Goal: Information Seeking & Learning: Learn about a topic

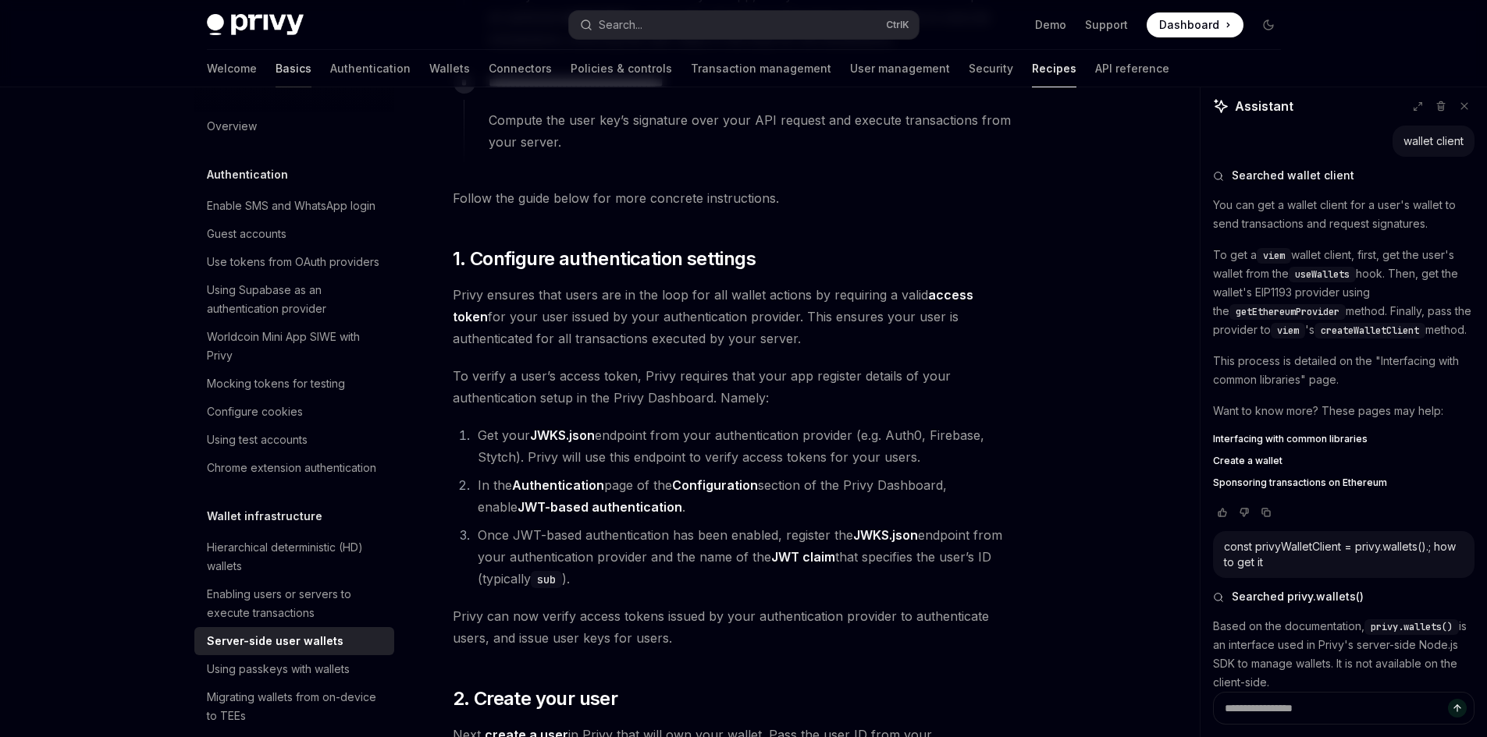
click at [275, 66] on link "Basics" at bounding box center [293, 68] width 36 height 37
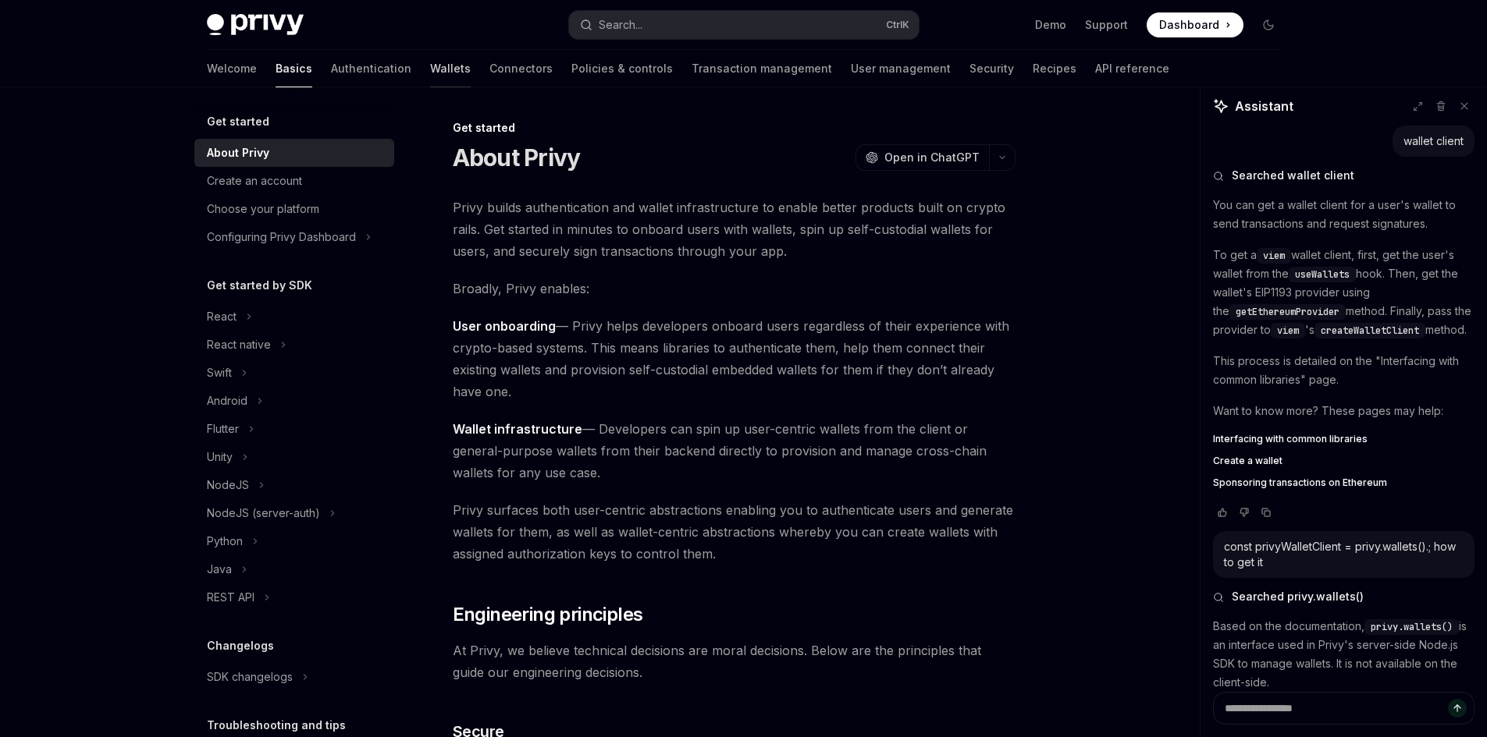
click at [430, 69] on link "Wallets" at bounding box center [450, 68] width 41 height 37
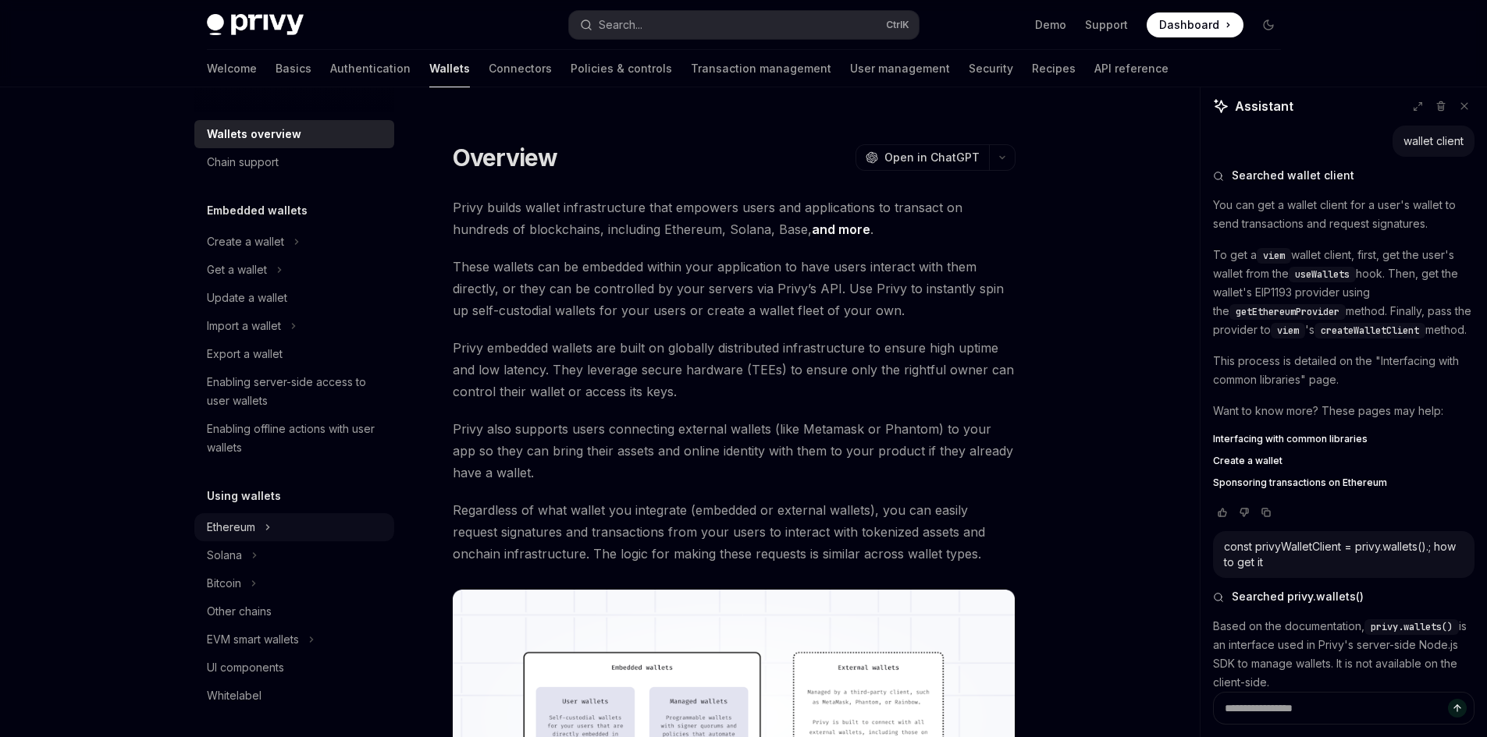
click at [237, 520] on div "Ethereum" at bounding box center [231, 527] width 48 height 19
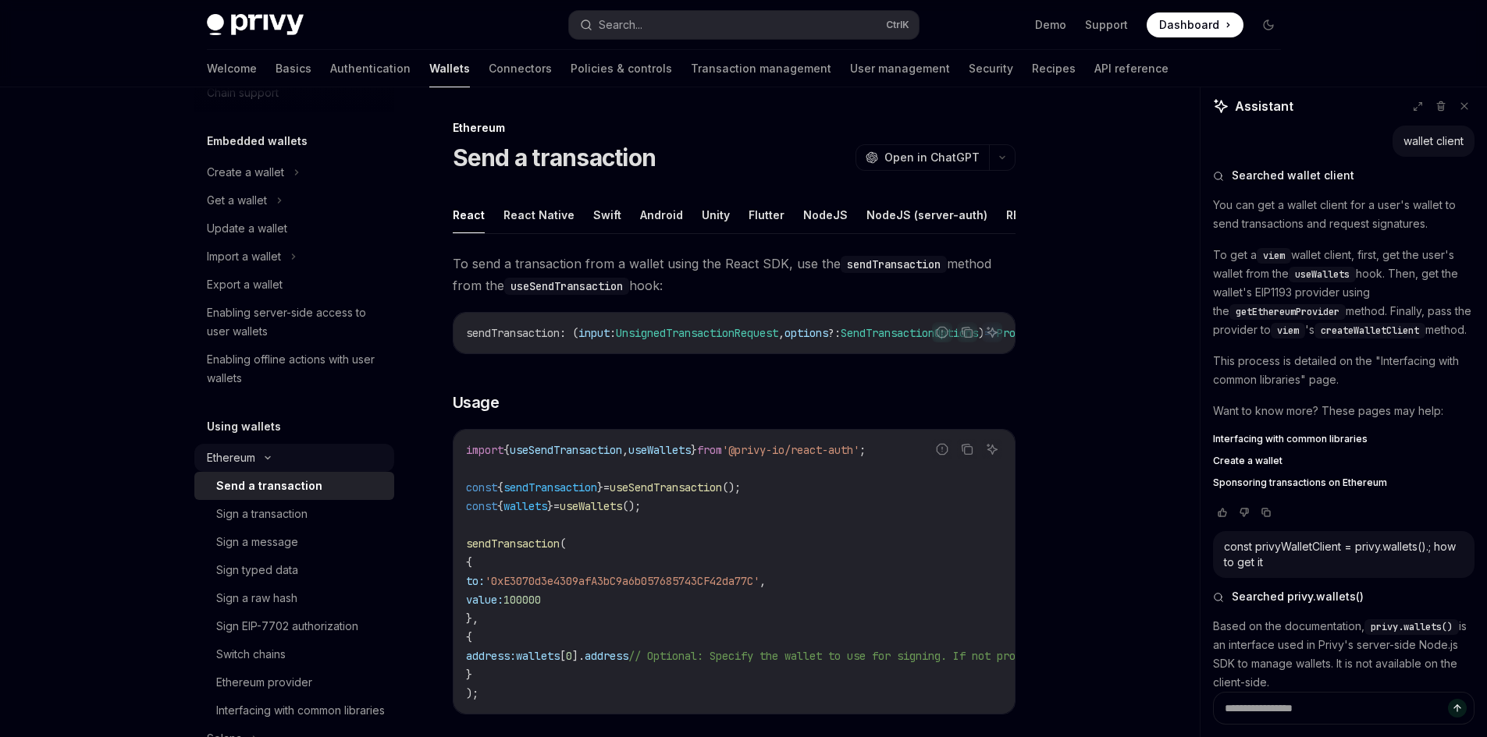
scroll to position [78, 0]
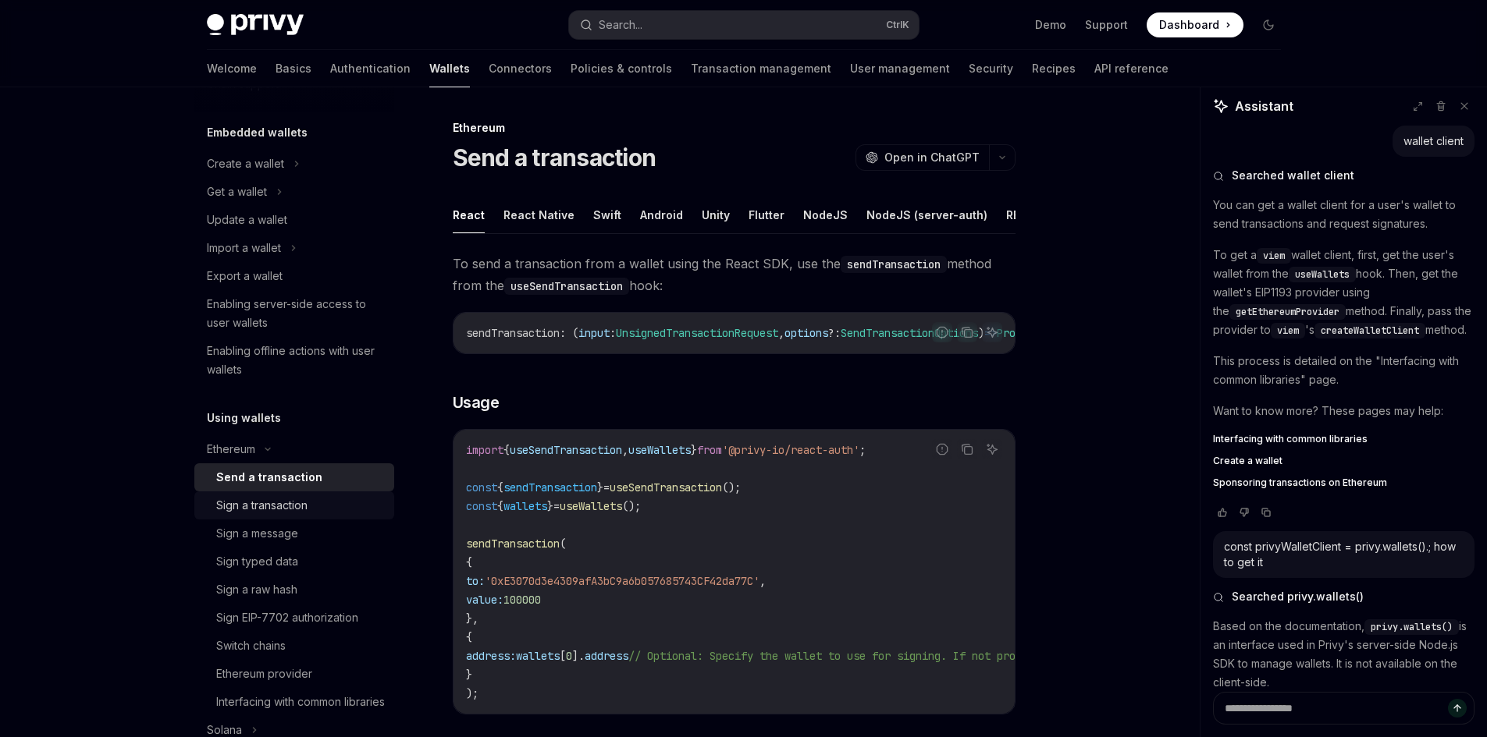
click at [257, 503] on div "Sign a transaction" at bounding box center [261, 505] width 91 height 19
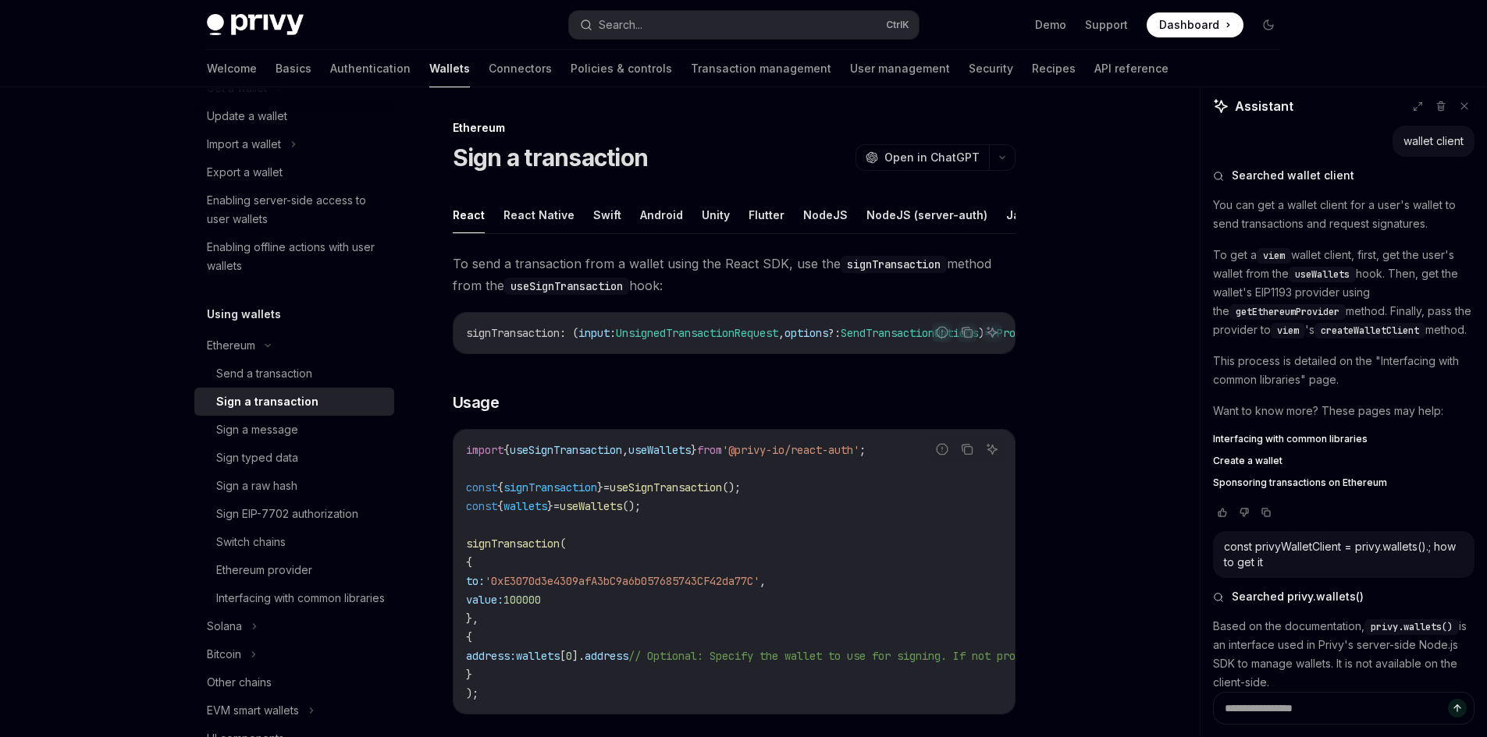
scroll to position [234, 0]
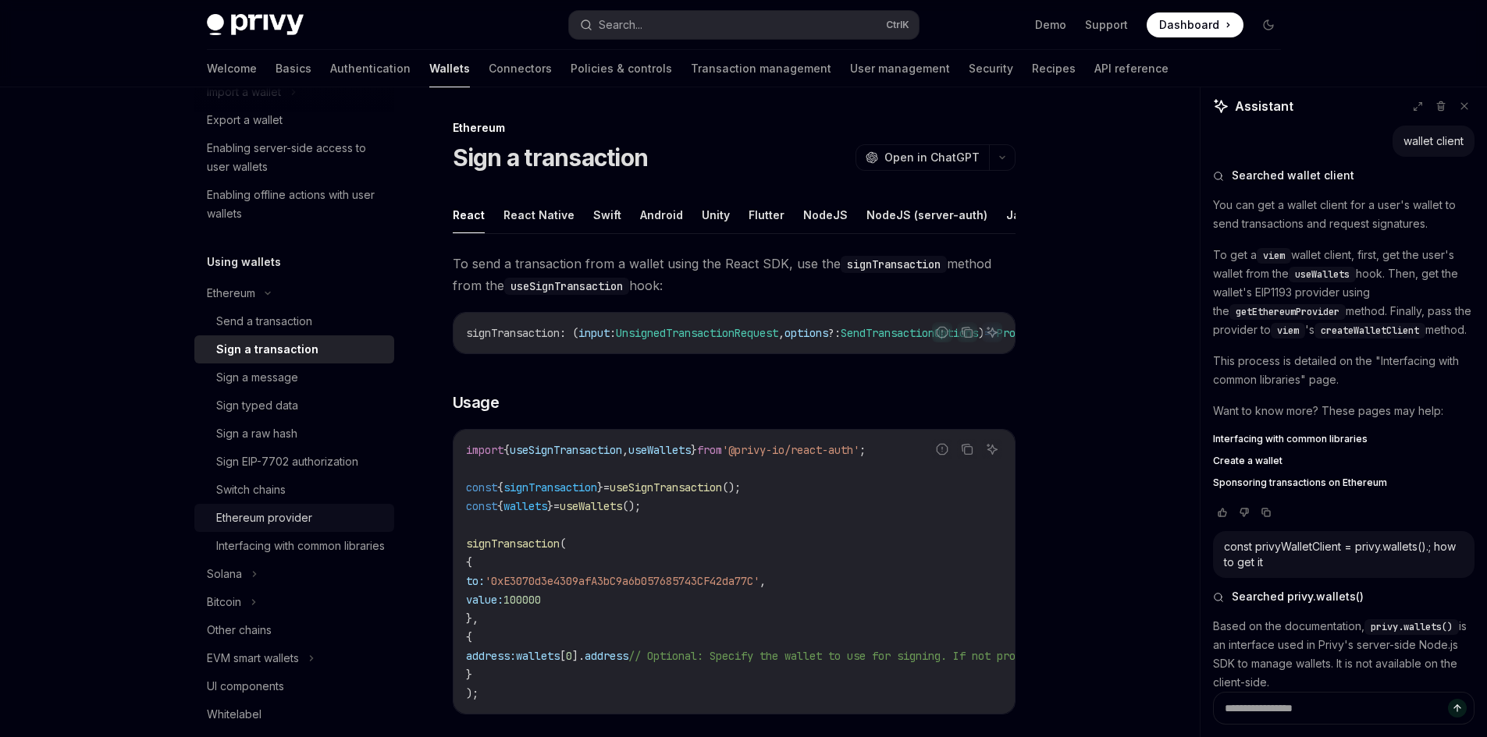
click at [280, 520] on div "Ethereum provider" at bounding box center [264, 518] width 96 height 19
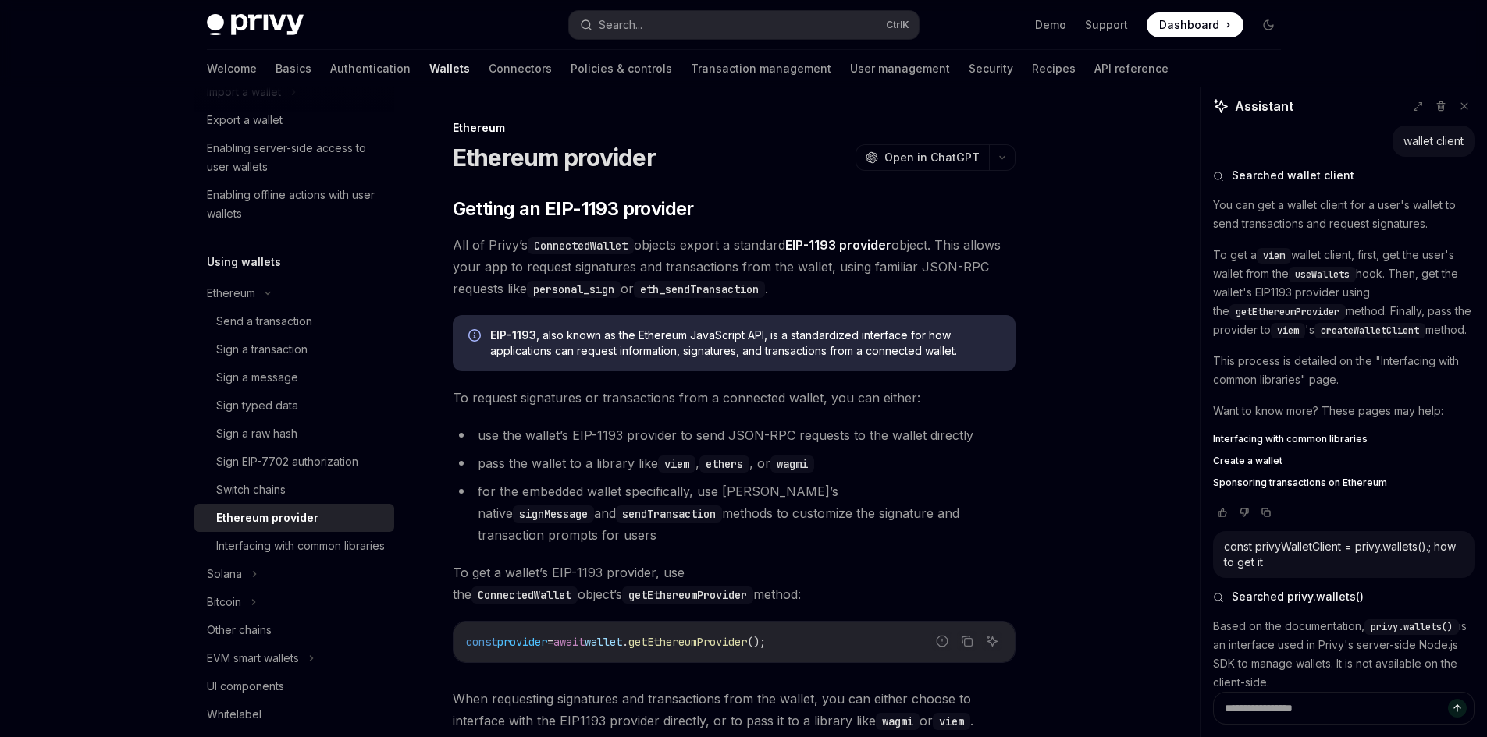
drag, startPoint x: 449, startPoint y: 245, endPoint x: 528, endPoint y: 287, distance: 89.4
click at [528, 287] on div "Ethereum Ethereum provider OpenAI Open in ChatGPT OpenAI Open in ChatGPT ​ Gett…" at bounding box center [588, 551] width 862 height 865
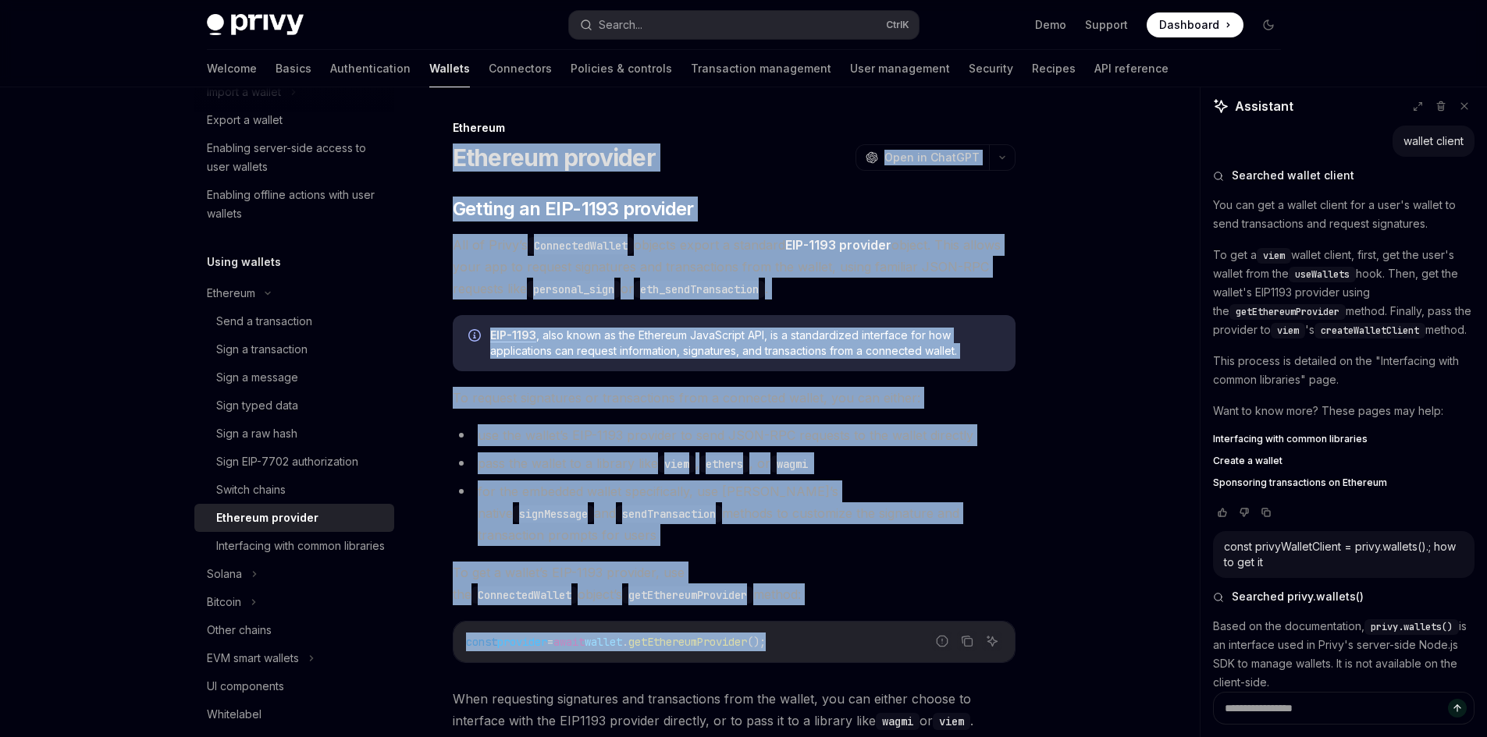
drag, startPoint x: 446, startPoint y: 154, endPoint x: 878, endPoint y: 603, distance: 623.6
click at [878, 603] on div "Ethereum Ethereum provider OpenAI Open in ChatGPT OpenAI Open in ChatGPT ​ Gett…" at bounding box center [588, 551] width 862 height 865
copy div "Loremips dolorsit AmetCO Adip el SeddOEI TempOR Inci ut LaboREE ​ Dolorem al EN…"
click at [140, 449] on div "Privy Docs home page Search... Ctrl K Demo Support Dashboard Dashboard Search..…" at bounding box center [743, 492] width 1487 height 984
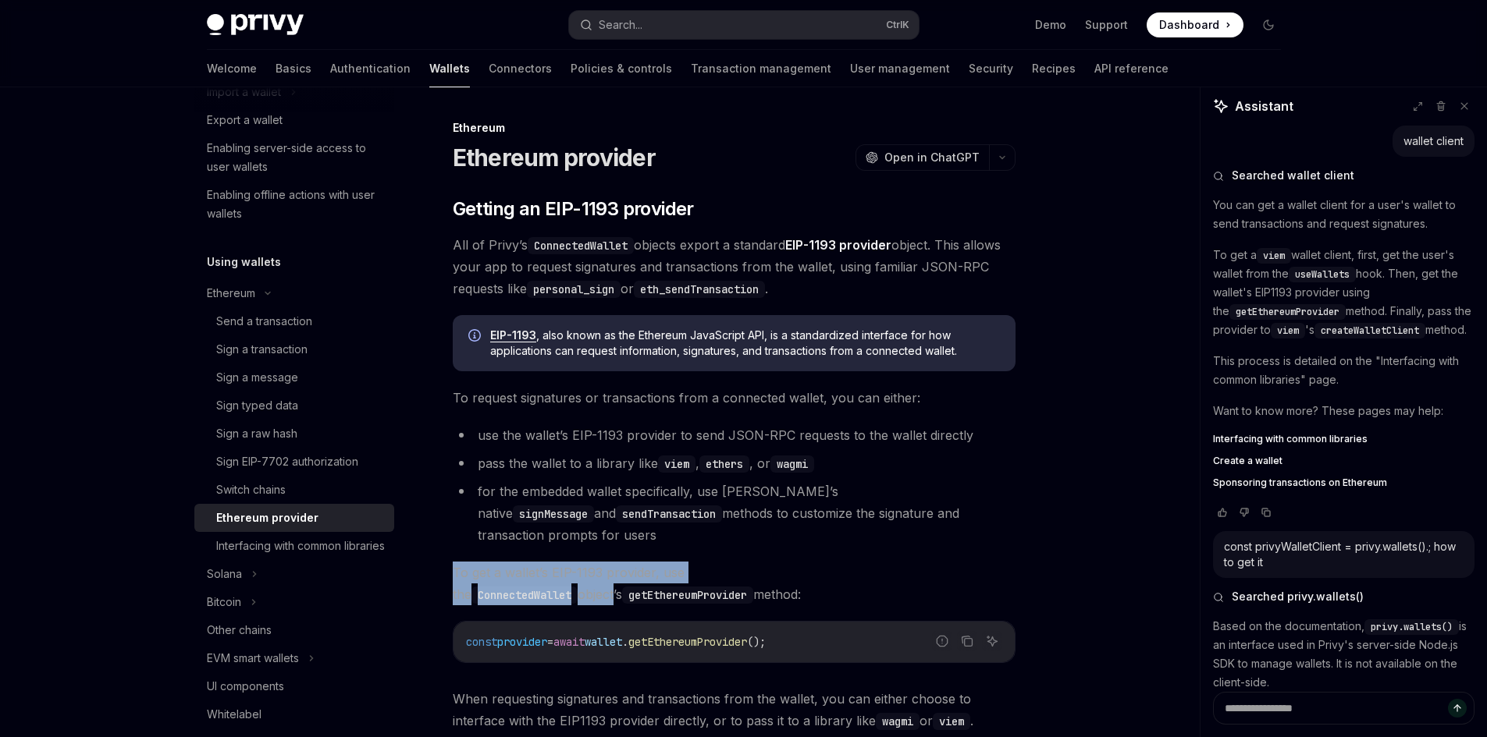
drag, startPoint x: 455, startPoint y: 555, endPoint x: 850, endPoint y: 554, distance: 394.9
click at [850, 562] on span "To get a wallet’s EIP-1193 provider, use the ConnectedWallet object’s getEthere…" at bounding box center [734, 584] width 563 height 44
click at [574, 622] on div "const provider = await wallet . getEthereumProvider ();" at bounding box center [733, 642] width 561 height 41
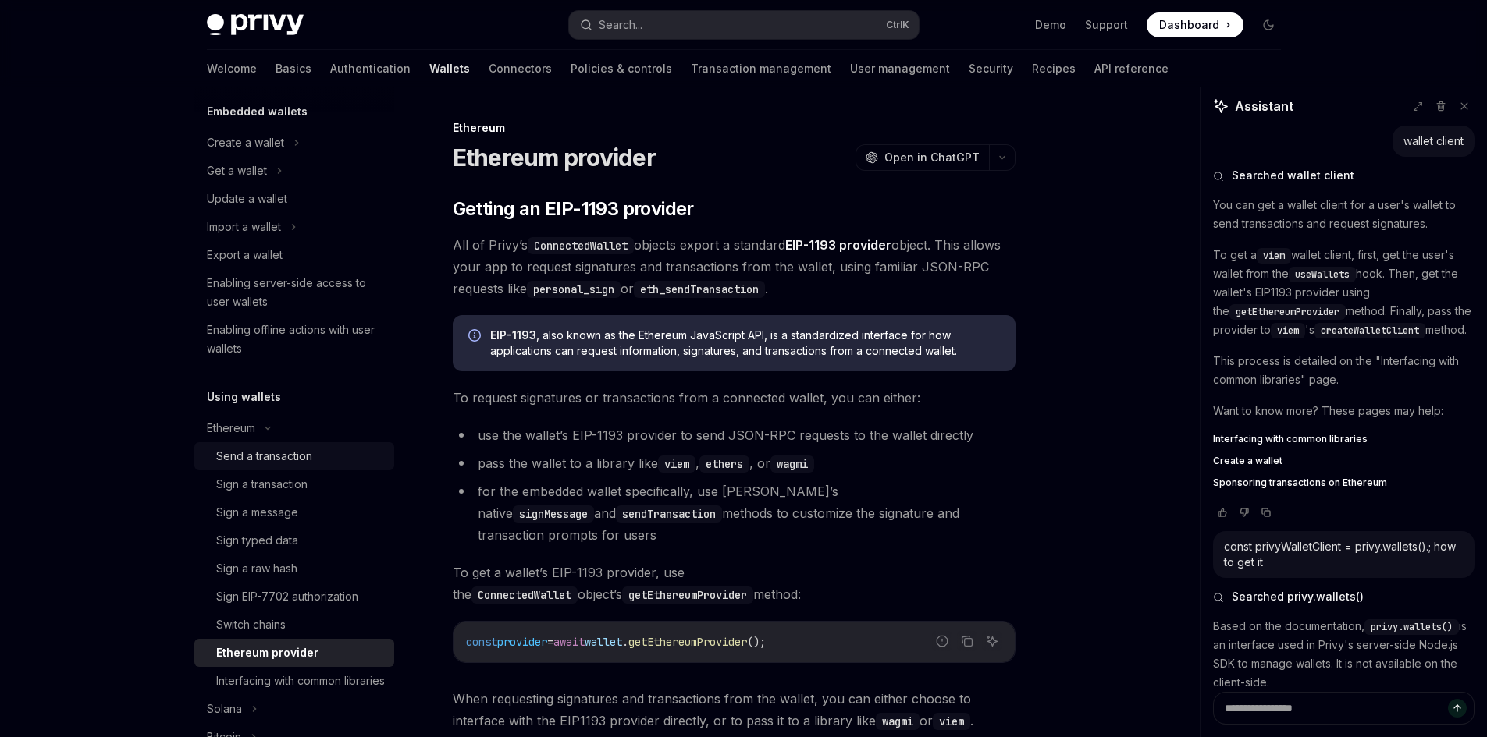
scroll to position [78, 0]
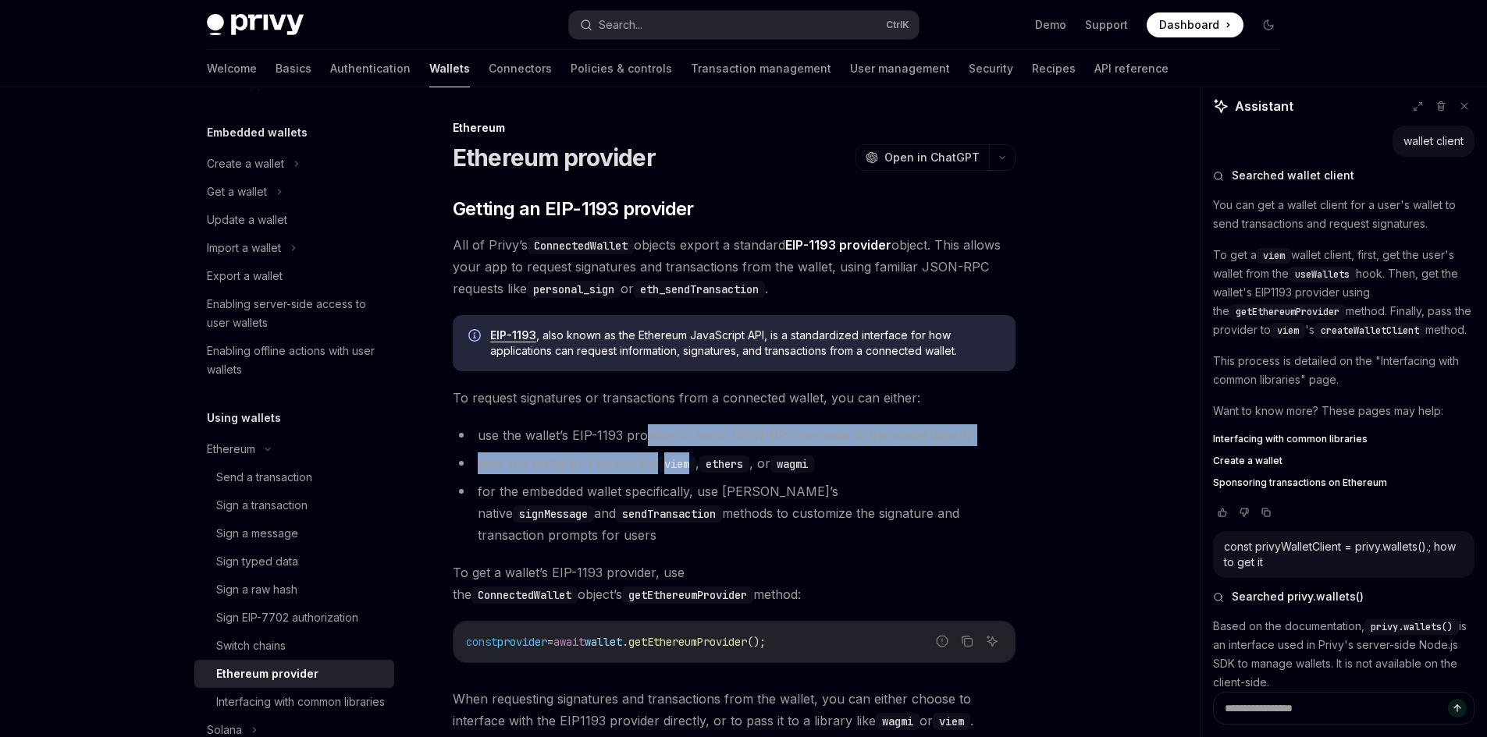
drag, startPoint x: 644, startPoint y: 438, endPoint x: 688, endPoint y: 461, distance: 50.3
click at [688, 461] on ul "use the wallet’s EIP-1193 provider to send JSON-RPC requests to the wallet dire…" at bounding box center [734, 486] width 563 height 122
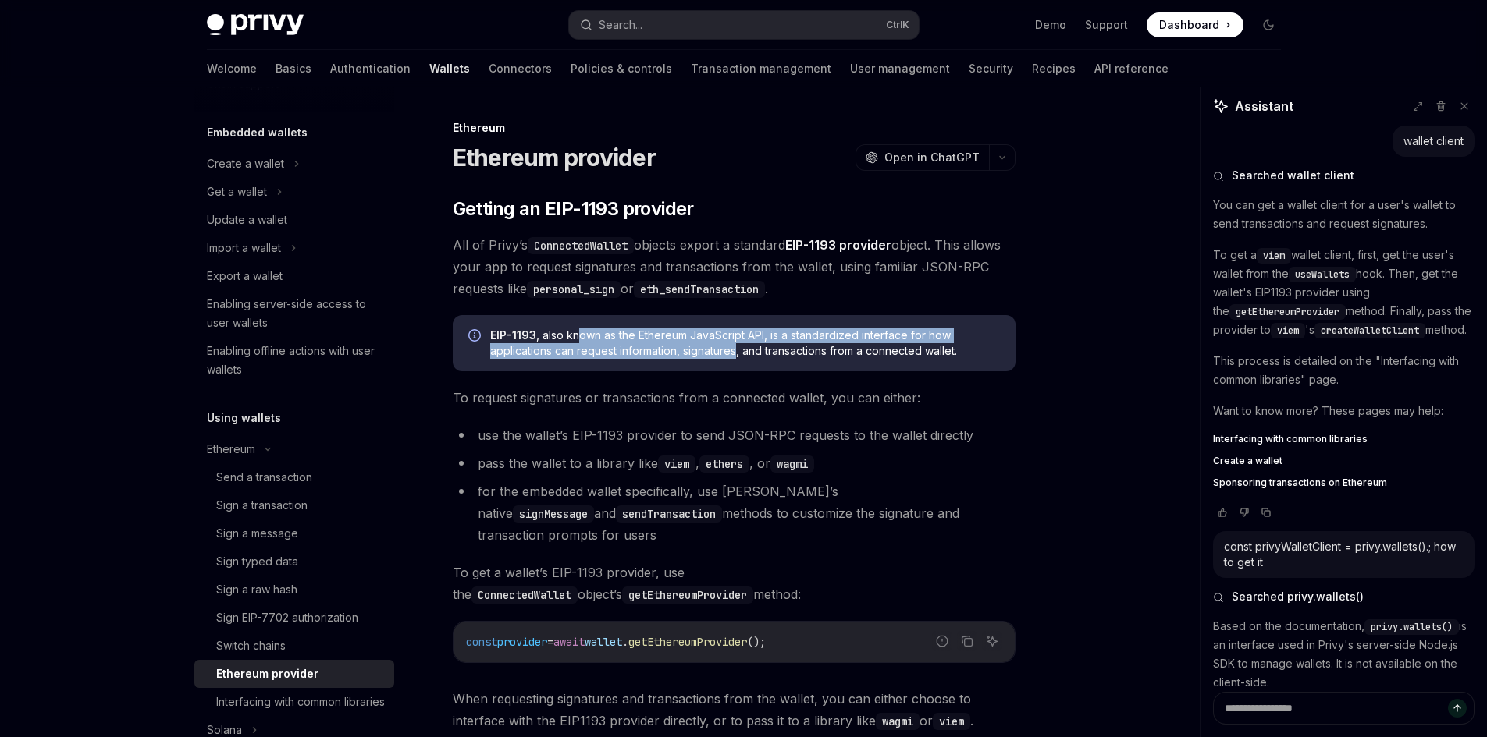
drag, startPoint x: 606, startPoint y: 338, endPoint x: 736, endPoint y: 353, distance: 131.2
click at [736, 353] on span "EIP-1193 , also known as the Ethereum JavaScript API, is a standardized interfa…" at bounding box center [745, 343] width 510 height 31
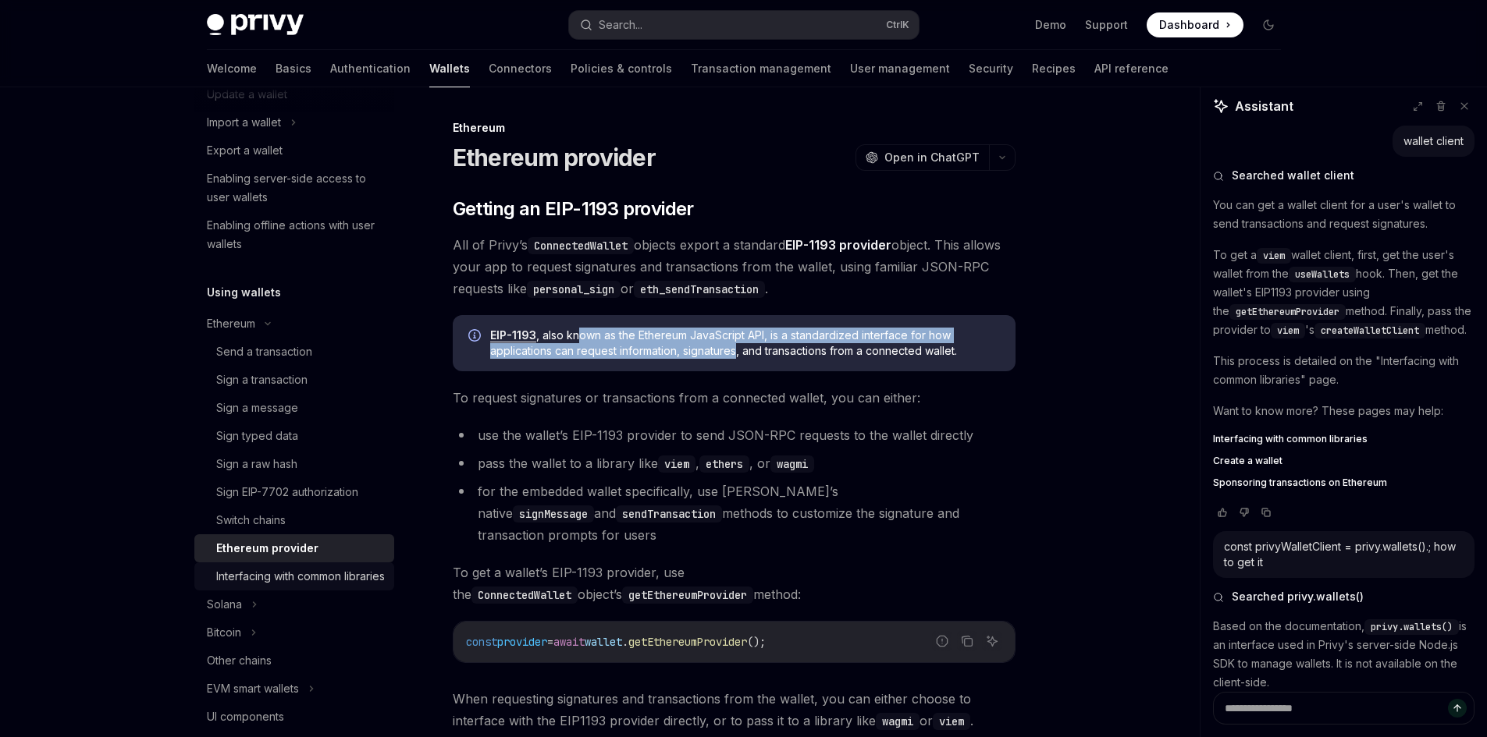
scroll to position [234, 0]
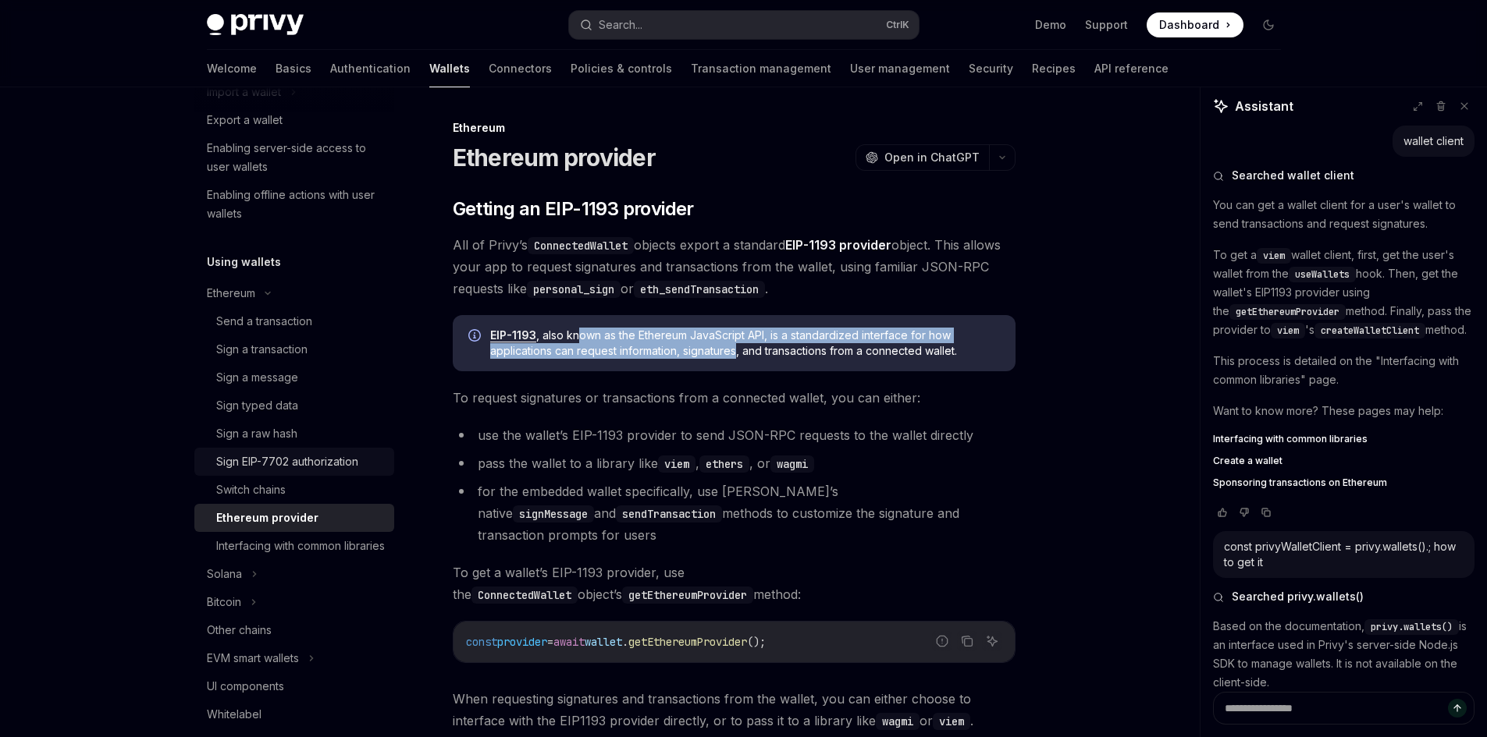
click at [299, 463] on div "Sign EIP-7702 authorization" at bounding box center [287, 462] width 142 height 19
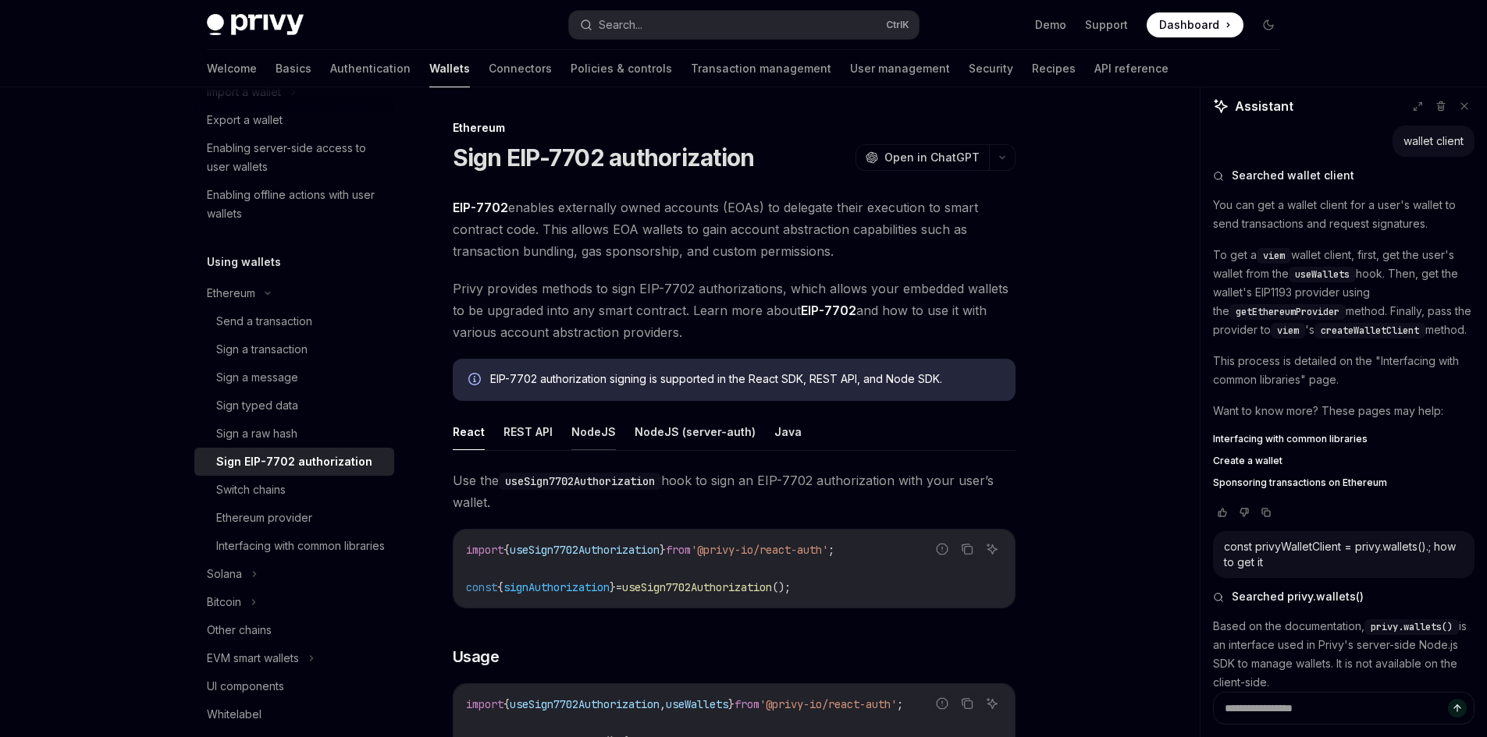
click at [605, 437] on button "NodeJS" at bounding box center [593, 432] width 44 height 37
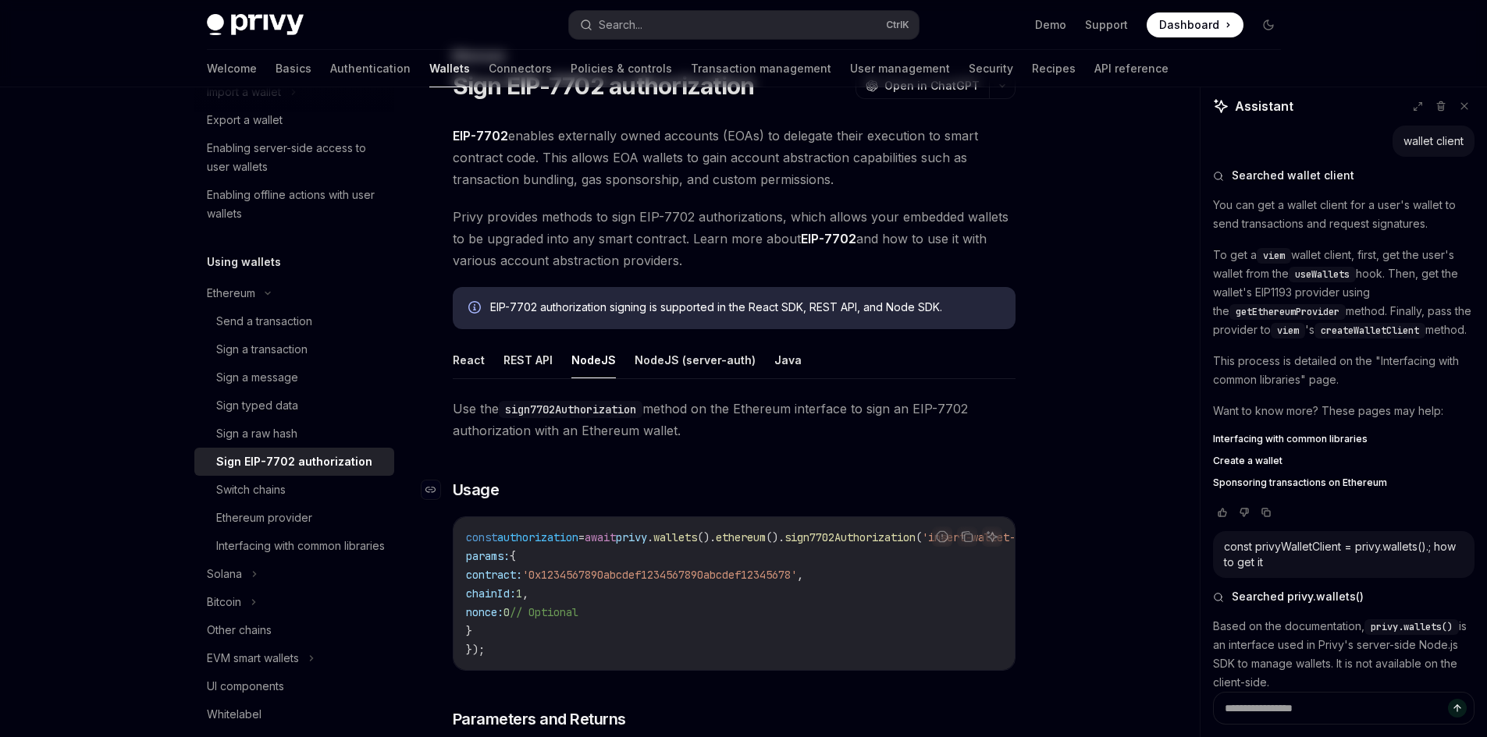
scroll to position [78, 0]
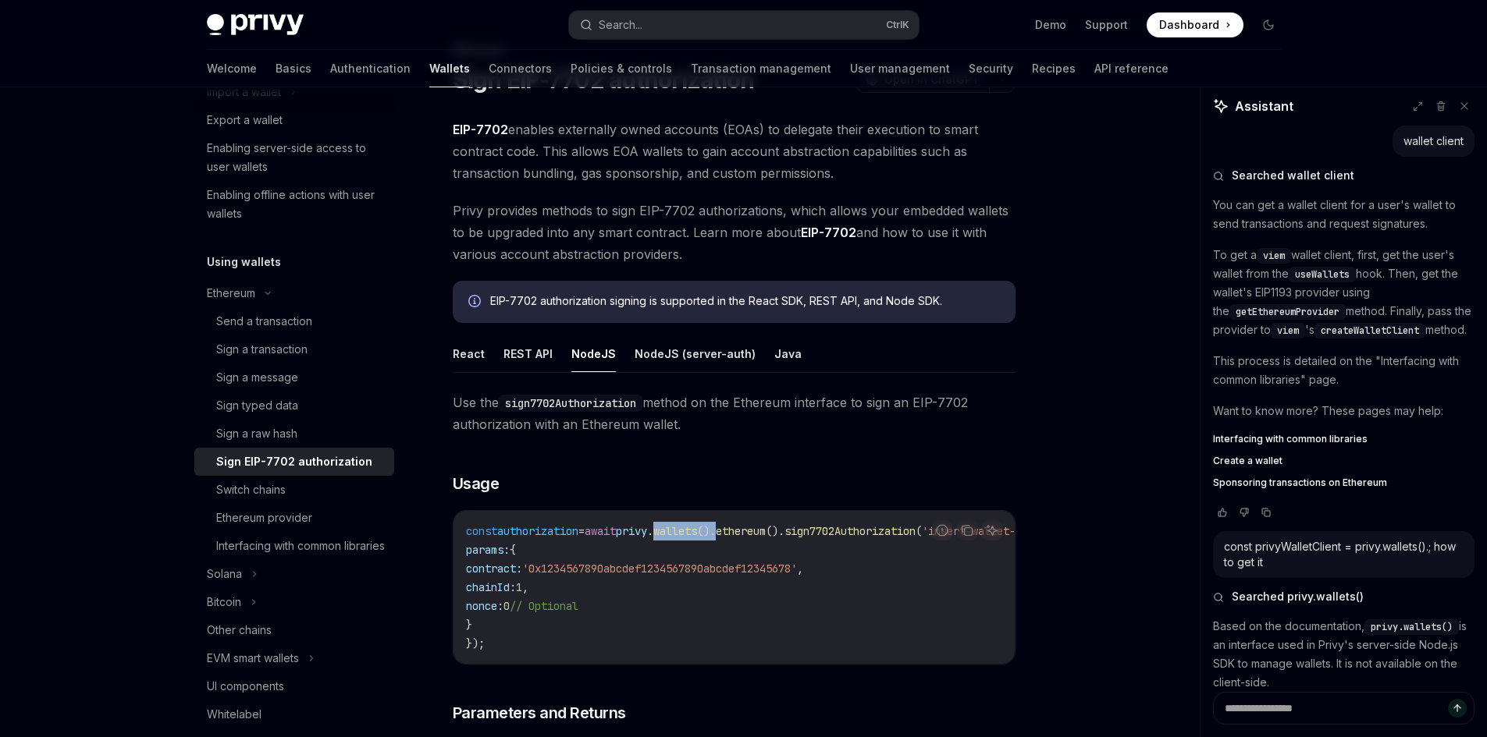
drag, startPoint x: 776, startPoint y: 529, endPoint x: 688, endPoint y: 539, distance: 88.0
click at [688, 539] on code "const authorization = await privy . wallets (). ethereum (). sign7702Authorizat…" at bounding box center [778, 587] width 624 height 131
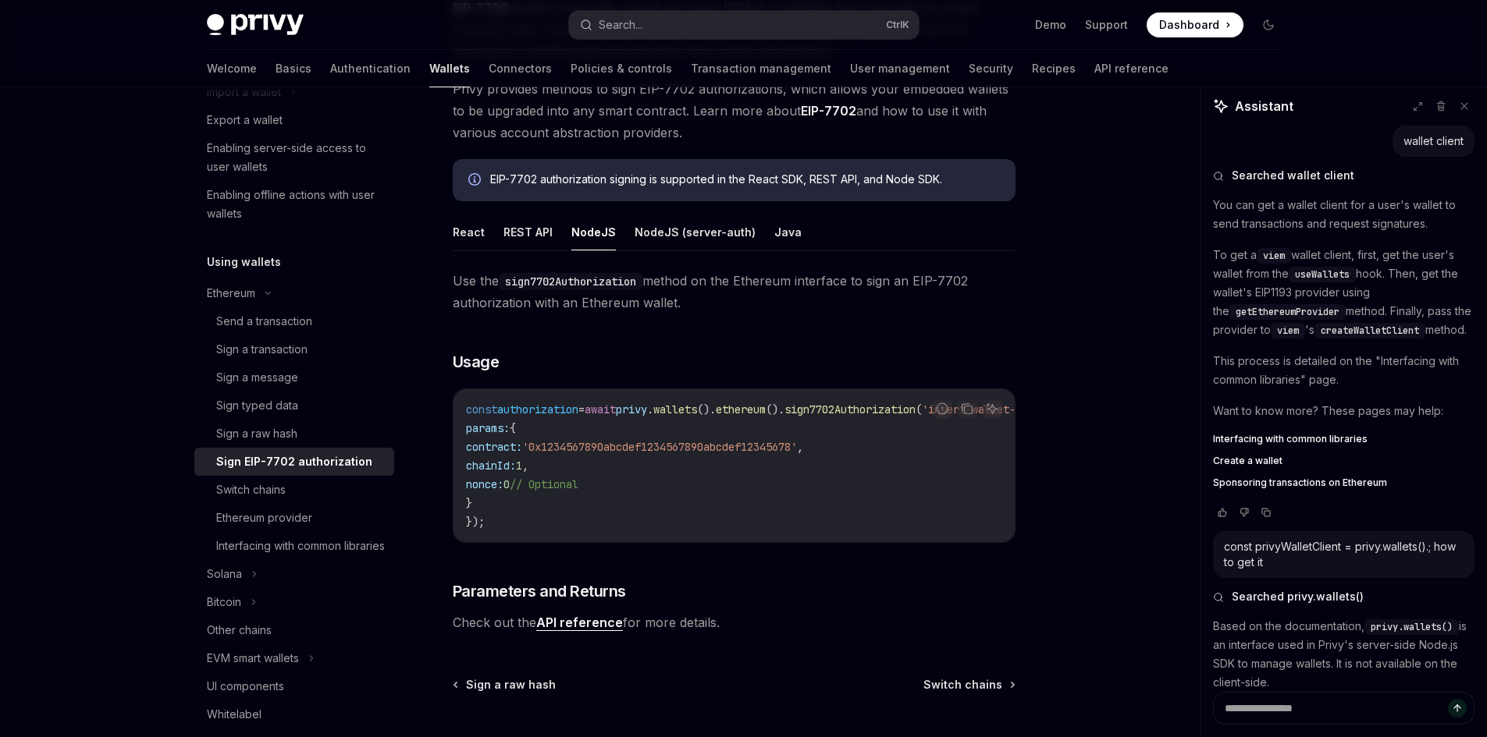
scroll to position [234, 0]
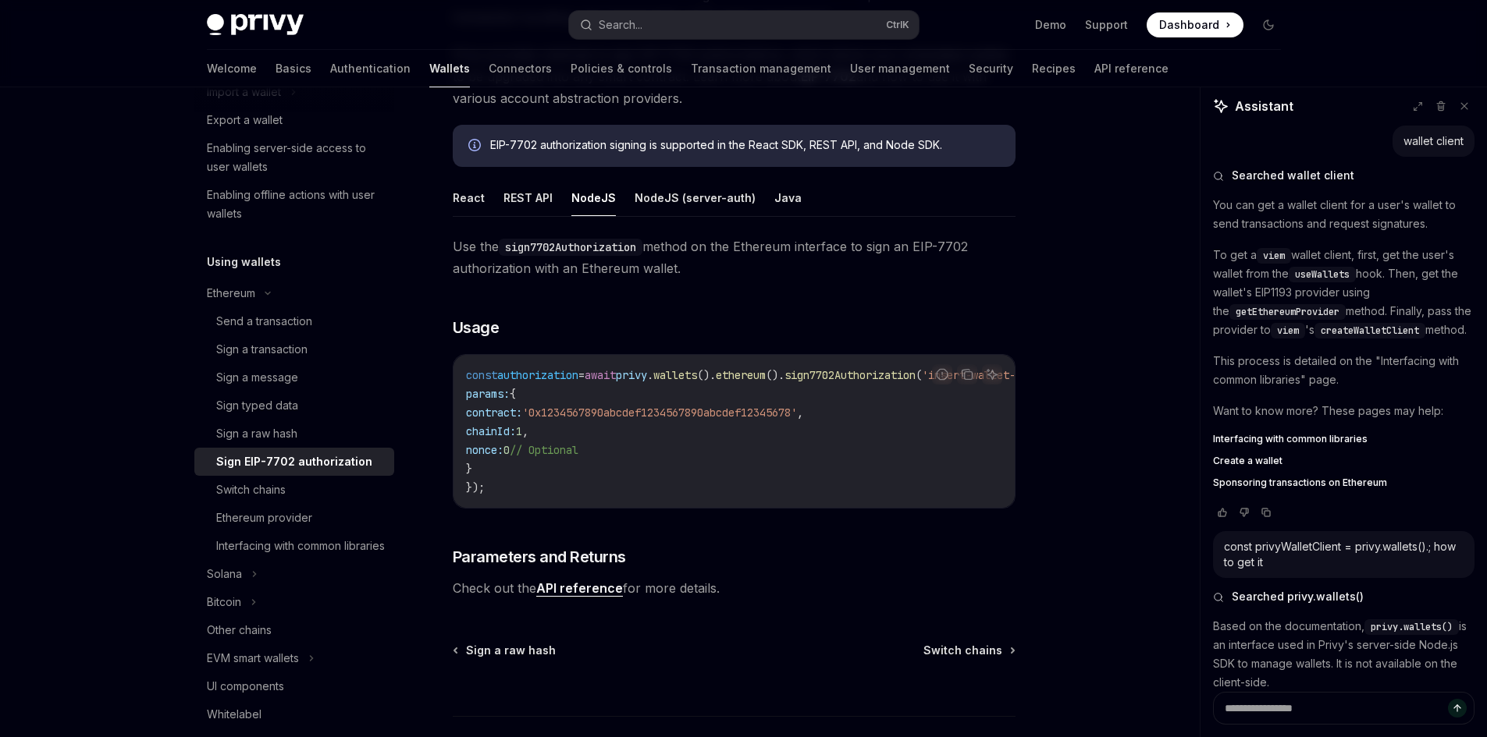
drag, startPoint x: 448, startPoint y: 239, endPoint x: 760, endPoint y: 265, distance: 313.3
click at [760, 265] on div "Ethereum Sign EIP-7702 authorization OpenAI Open in ChatGPT OpenAI Open in Chat…" at bounding box center [588, 368] width 862 height 967
copy span "Use the sign7702Authorization method on the Ethereum interface to sign an EIP-7…"
click at [590, 276] on span "Use the sign7702Authorization method on the Ethereum interface to sign an EIP-7…" at bounding box center [734, 258] width 563 height 44
drag, startPoint x: 677, startPoint y: 273, endPoint x: 441, endPoint y: 248, distance: 237.8
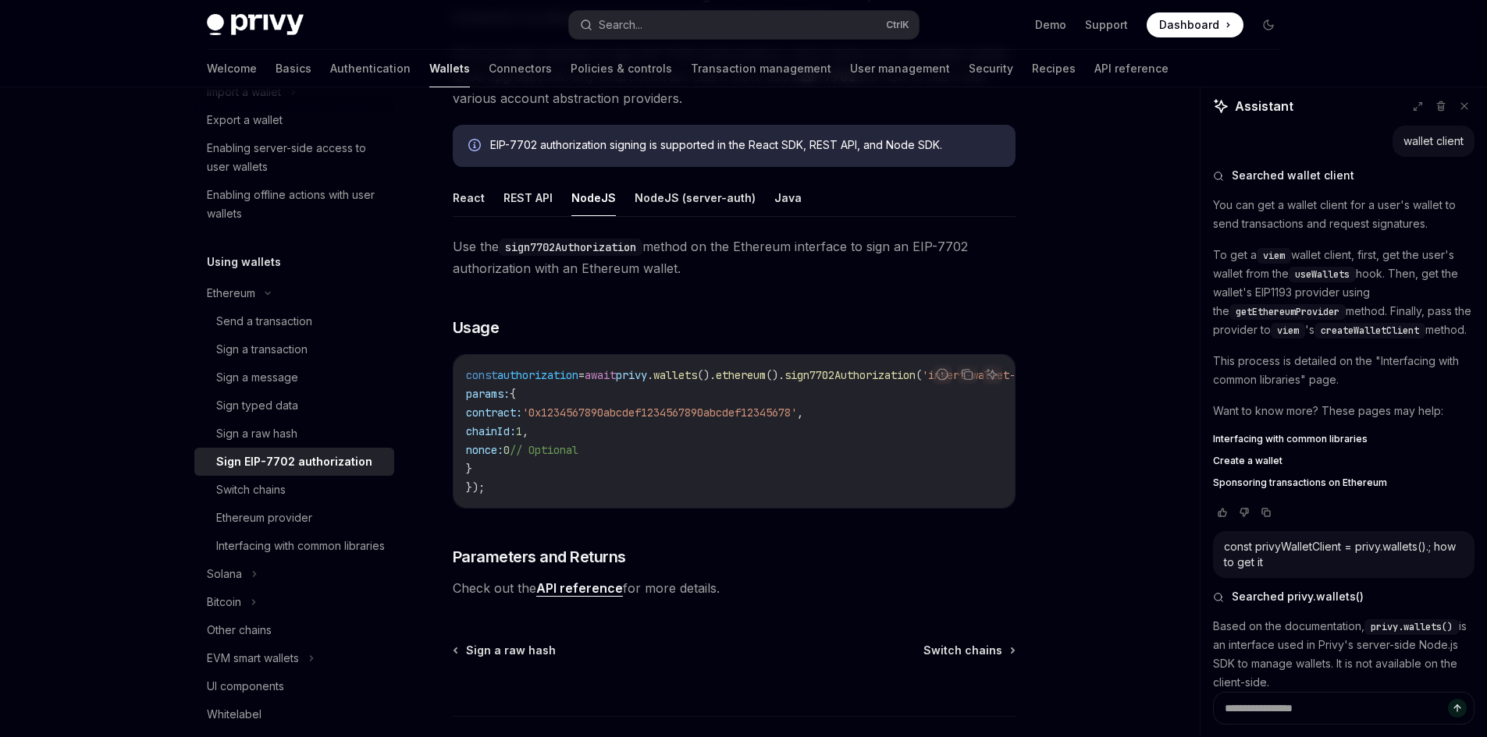
click at [441, 248] on div "Ethereum Sign EIP-7702 authorization OpenAI Open in ChatGPT OpenAI Open in Chat…" at bounding box center [588, 368] width 862 height 967
click at [501, 246] on code "sign7702Authorization" at bounding box center [571, 247] width 144 height 17
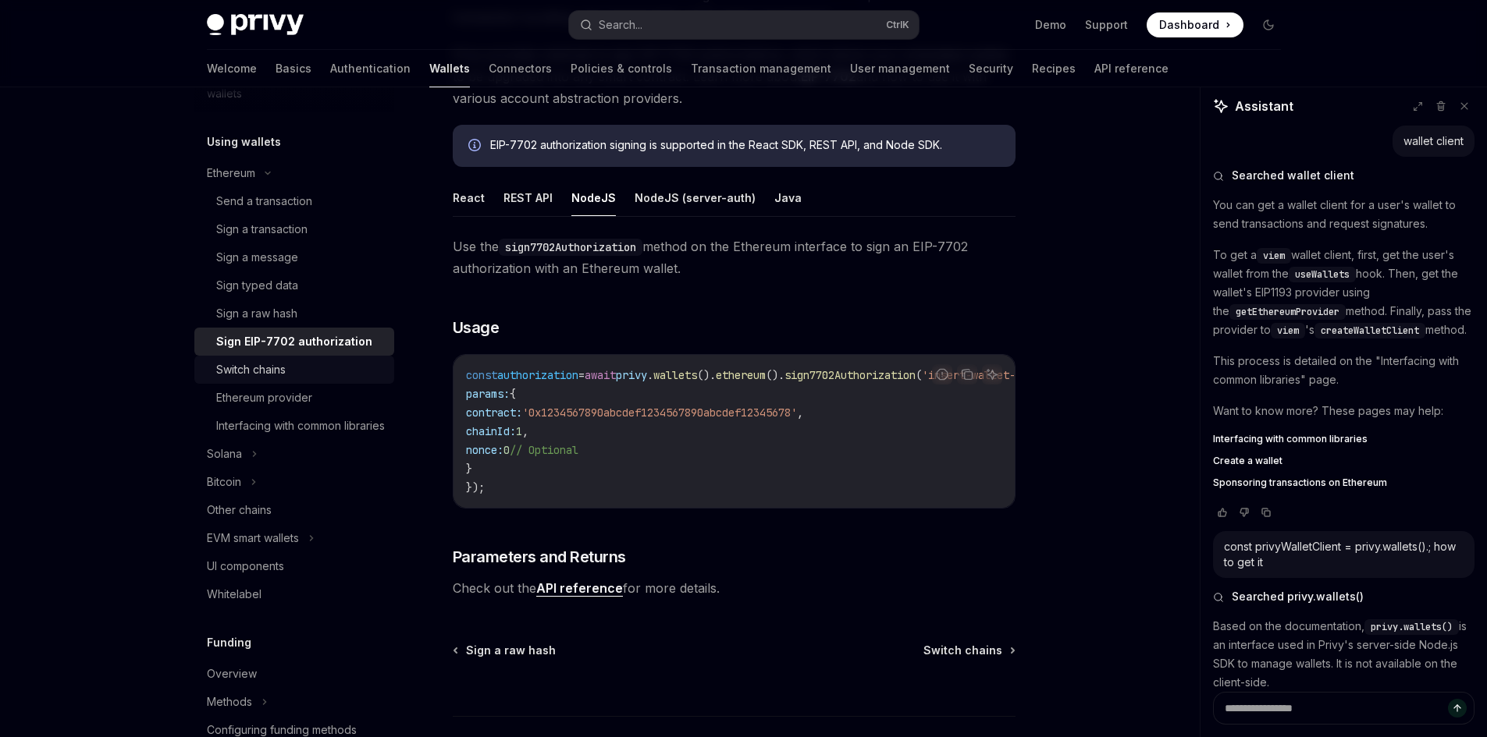
scroll to position [390, 0]
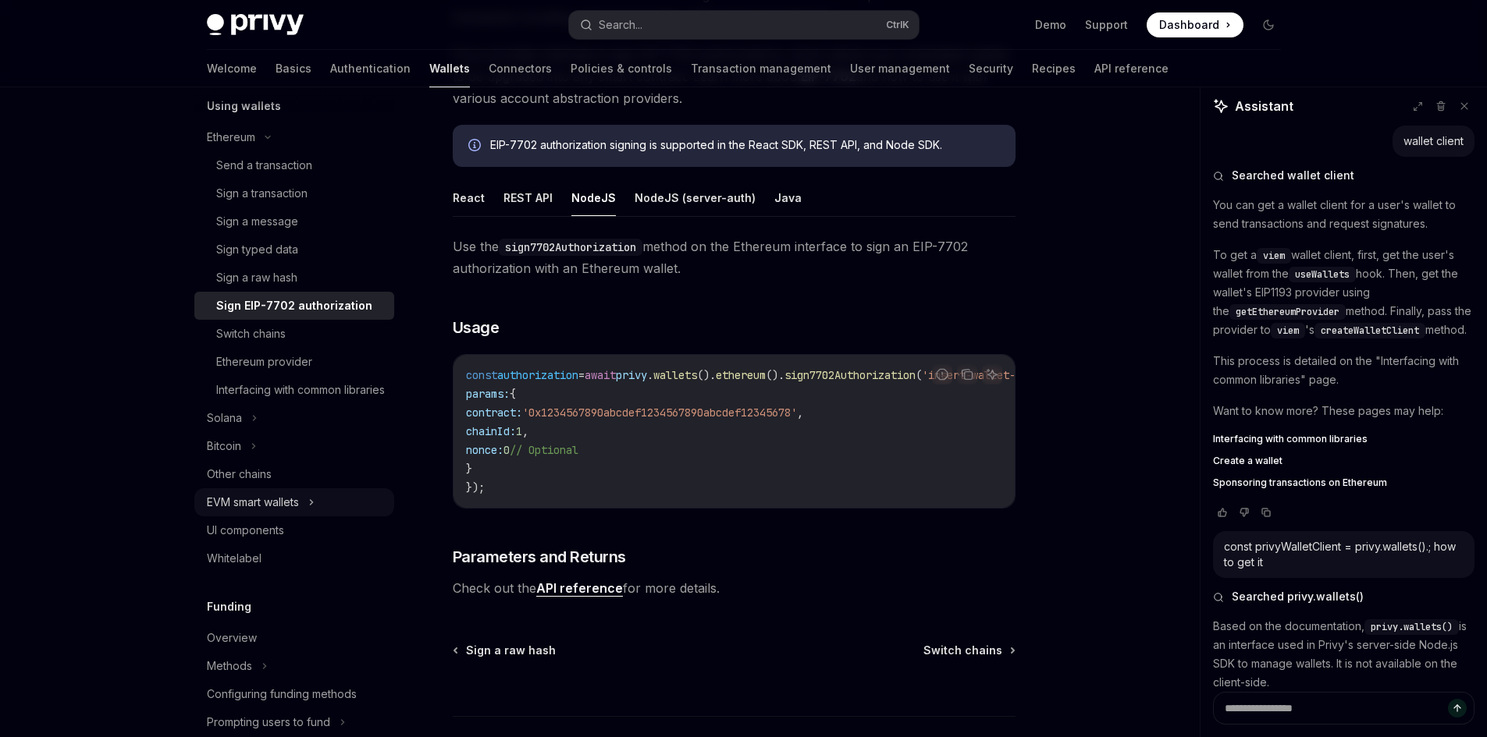
click at [290, 512] on div "EVM smart wallets" at bounding box center [253, 502] width 92 height 19
type textarea "*"
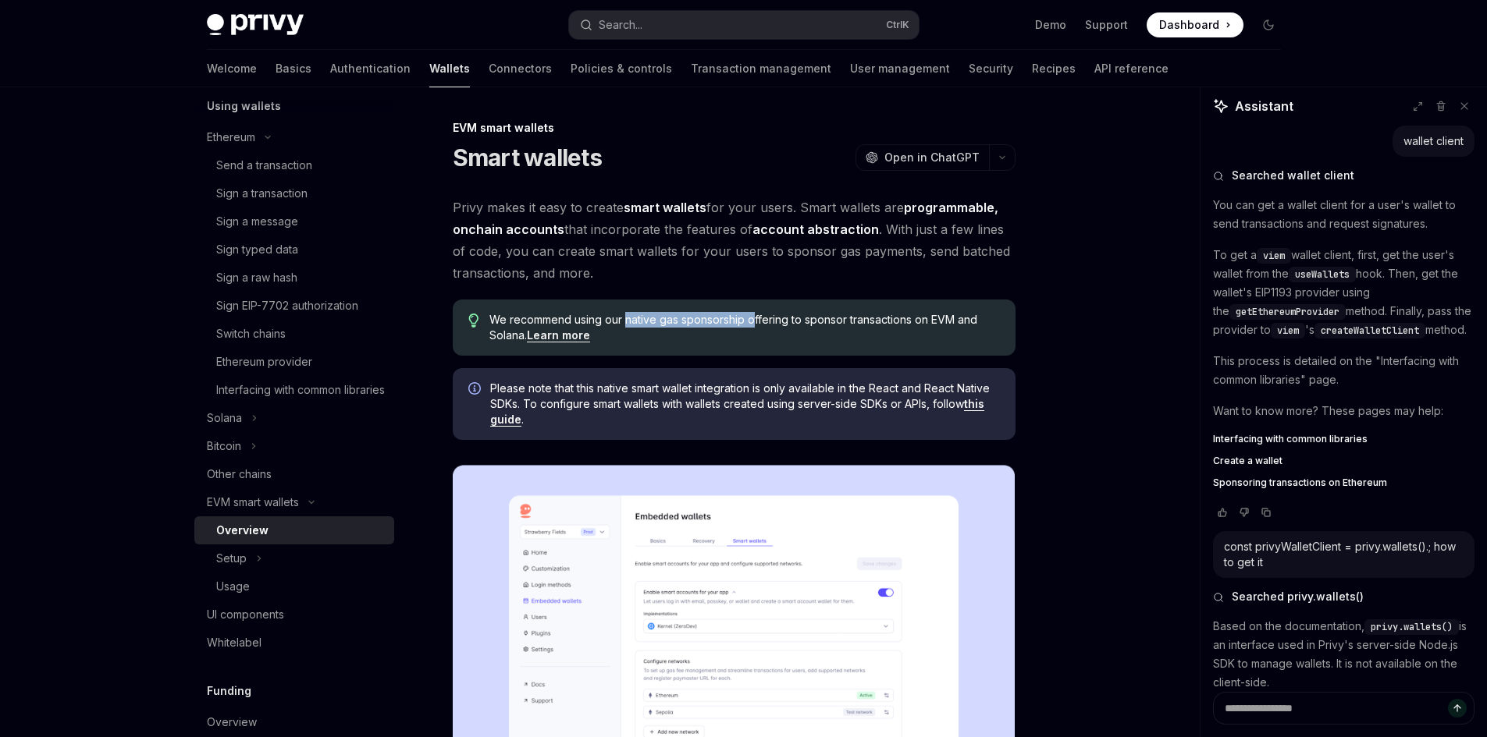
drag, startPoint x: 755, startPoint y: 322, endPoint x: 624, endPoint y: 322, distance: 130.3
click at [624, 322] on span "We recommend using our native gas sponsorship offering to sponsor transactions …" at bounding box center [744, 327] width 510 height 31
click at [637, 316] on span "We recommend using our native gas sponsorship offering to sponsor transactions …" at bounding box center [744, 327] width 510 height 31
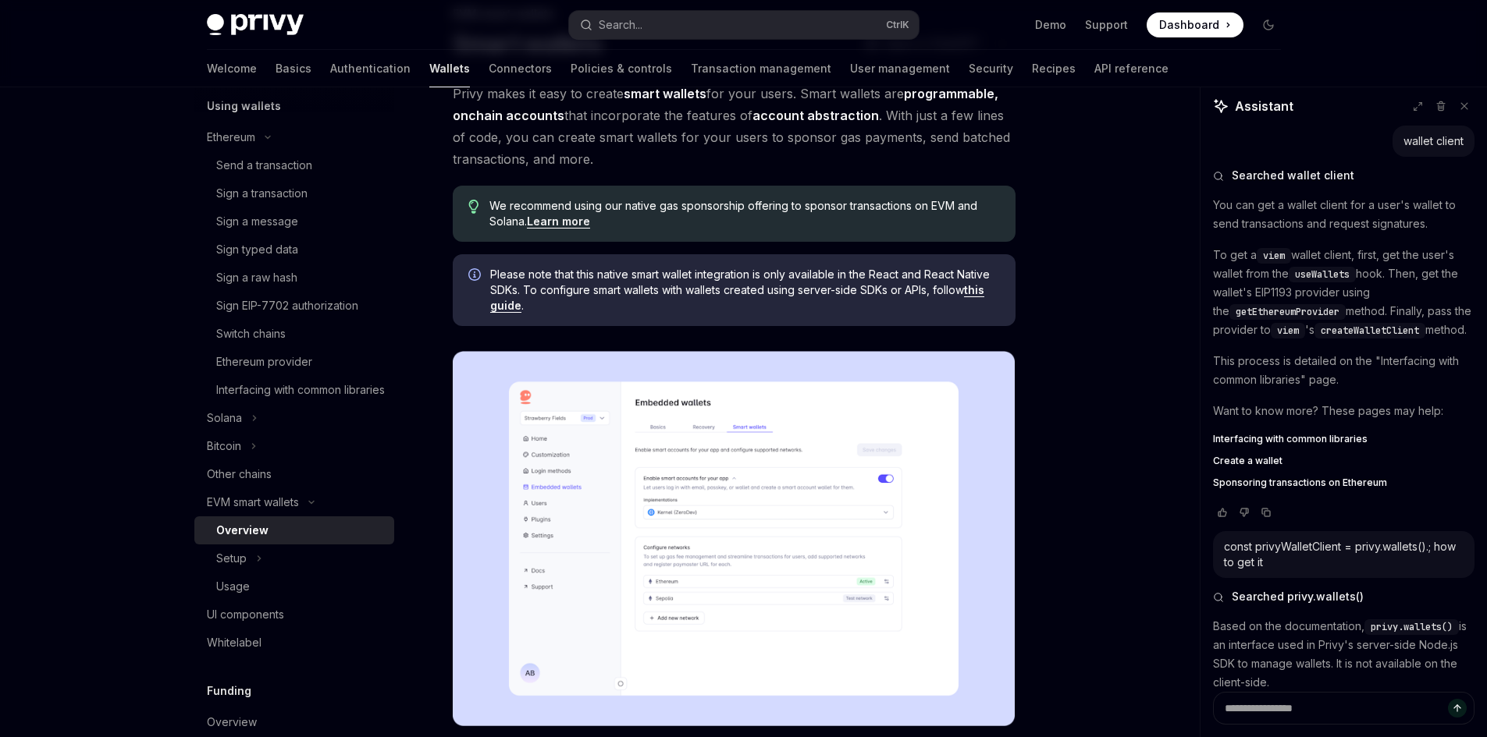
scroll to position [78, 0]
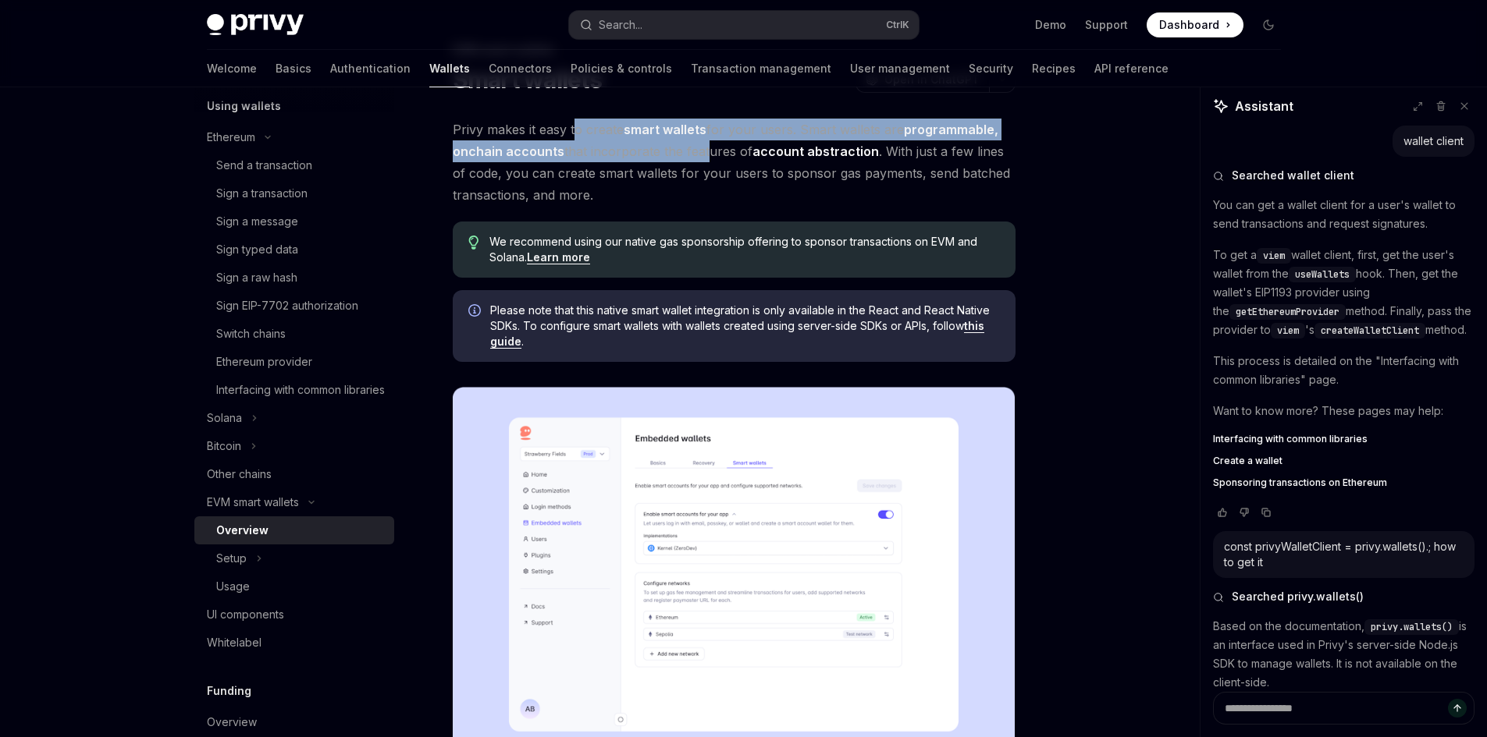
drag, startPoint x: 575, startPoint y: 128, endPoint x: 700, endPoint y: 141, distance: 125.6
click at [700, 141] on span "Privy makes it easy to create smart wallets for your users. Smart wallets are p…" at bounding box center [734, 162] width 563 height 87
